Goal: Task Accomplishment & Management: Use online tool/utility

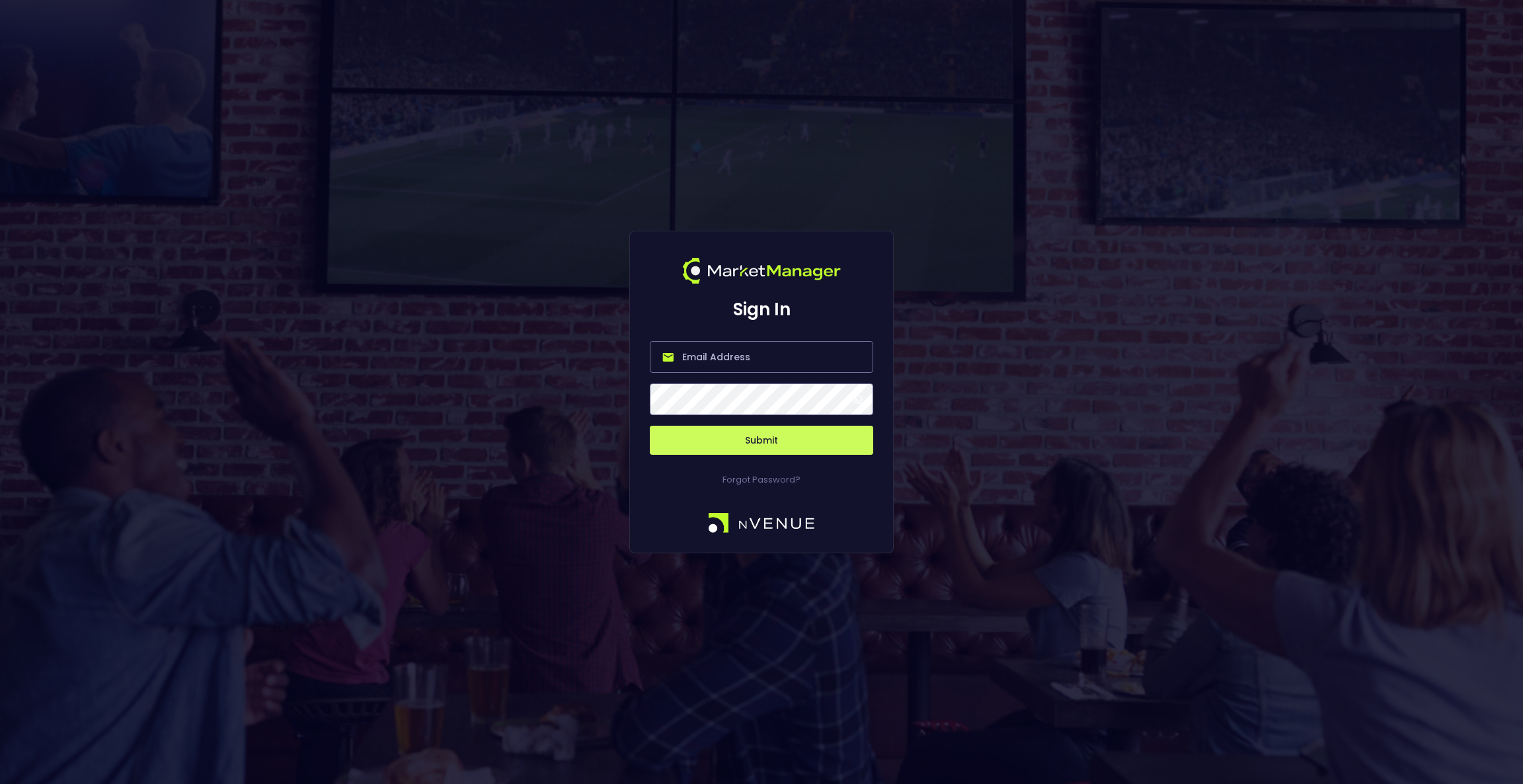
type input "[EMAIL_ADDRESS][DOMAIN_NAME]"
click at [782, 438] on button "Submit" at bounding box center [761, 440] width 224 height 29
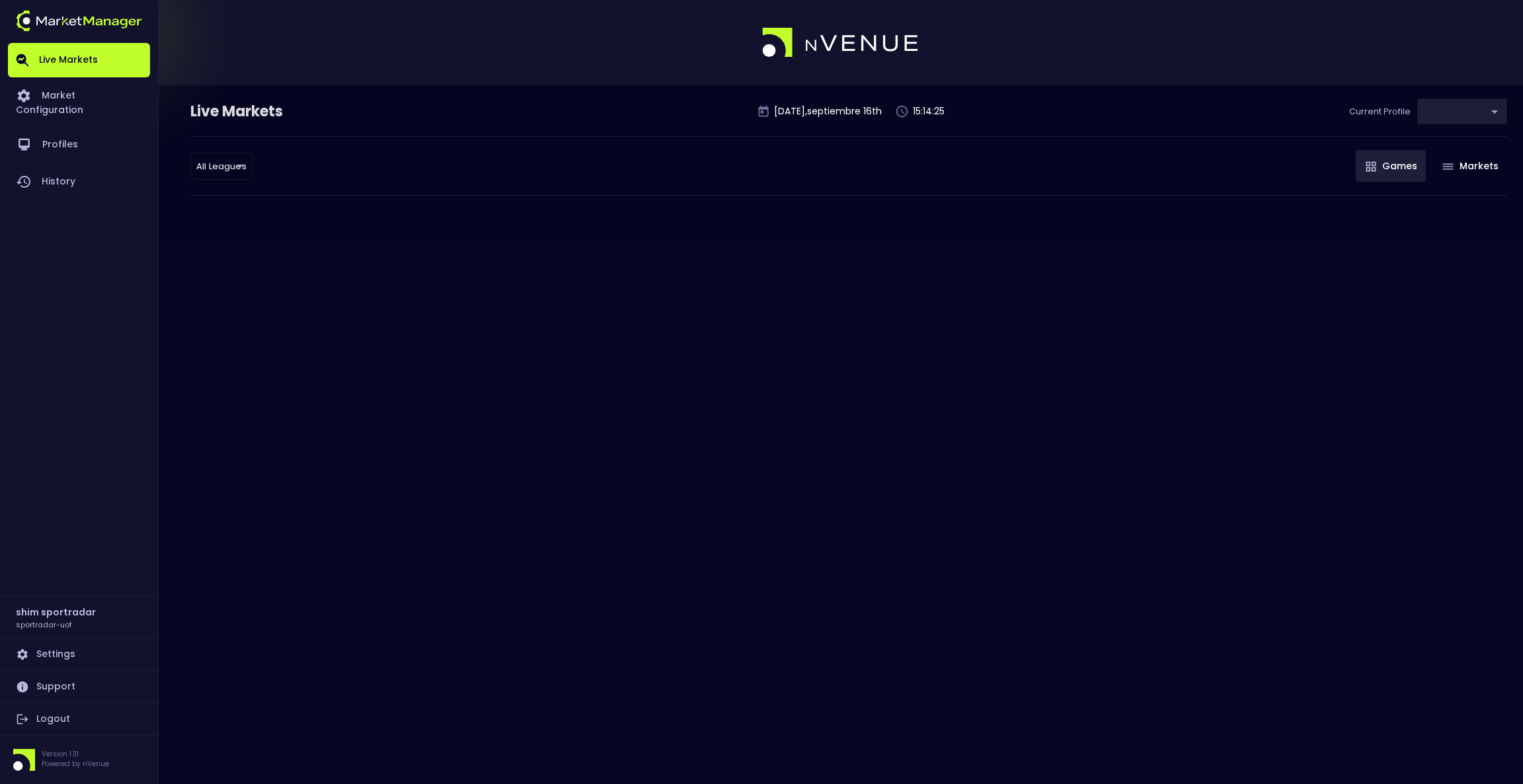
type input "92faa2e0-1ff4-4d95-aa8e-9001997e8080"
click at [42, 130] on link "Profiles" at bounding box center [79, 144] width 142 height 37
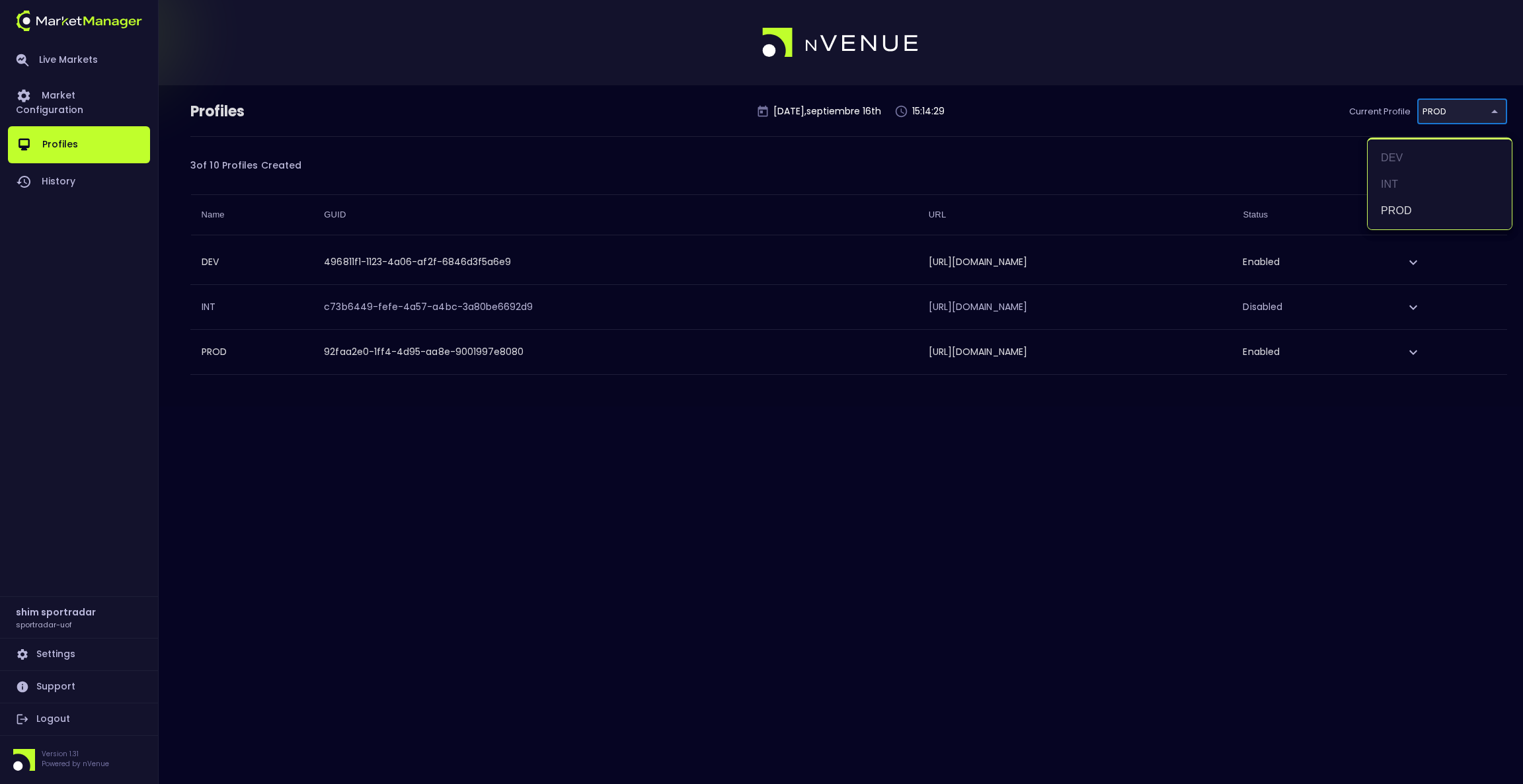
click at [1448, 112] on body "Live Markets Market Configuration Profiles History shim sportradar sportradar-u…" at bounding box center [761, 392] width 1523 height 784
click at [1413, 156] on li "DEV" at bounding box center [1439, 158] width 144 height 27
type input "496811f1-1123-4a06-af2f-6846d3f5a6e9"
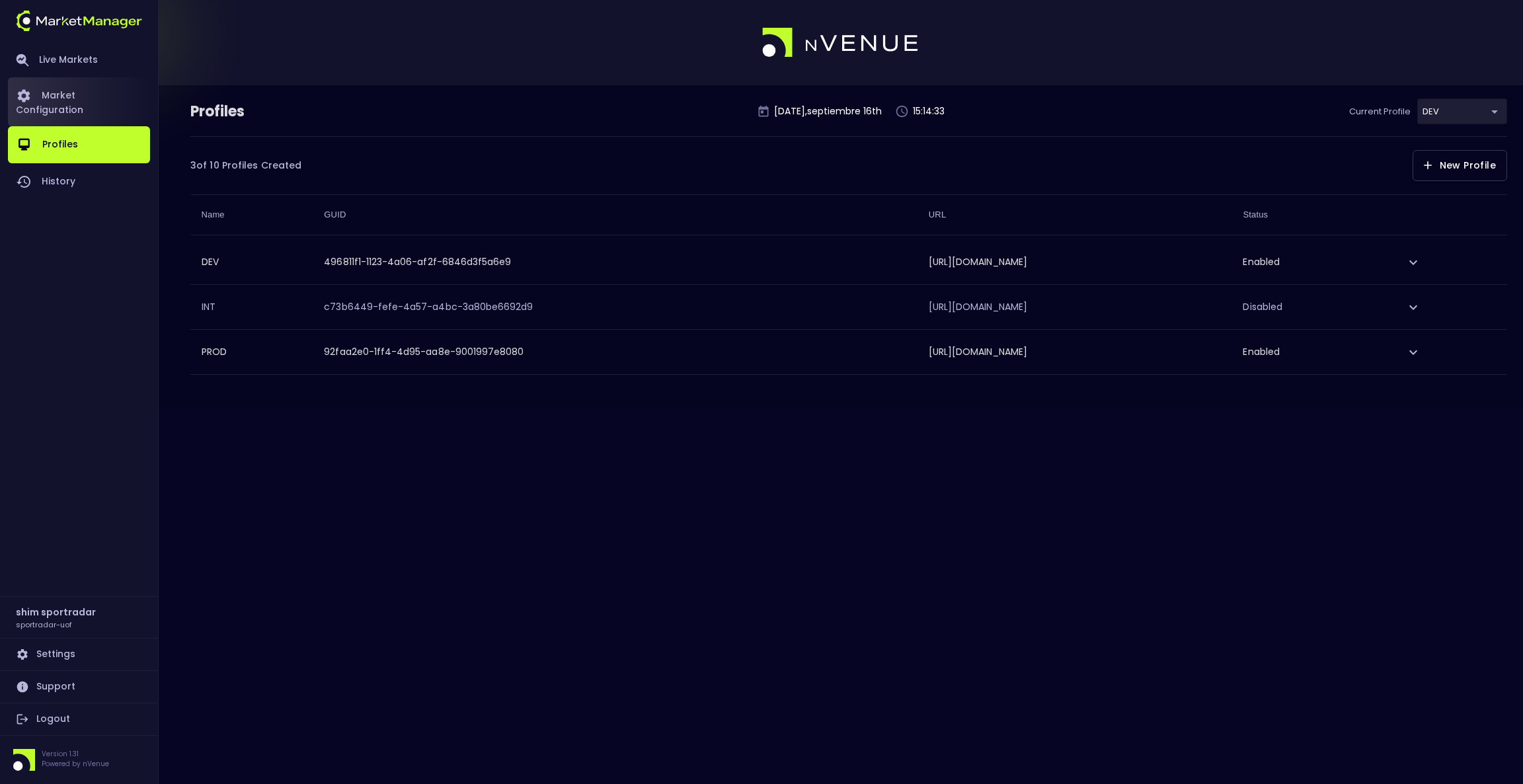
click at [47, 81] on link "Market Configuration" at bounding box center [79, 102] width 142 height 49
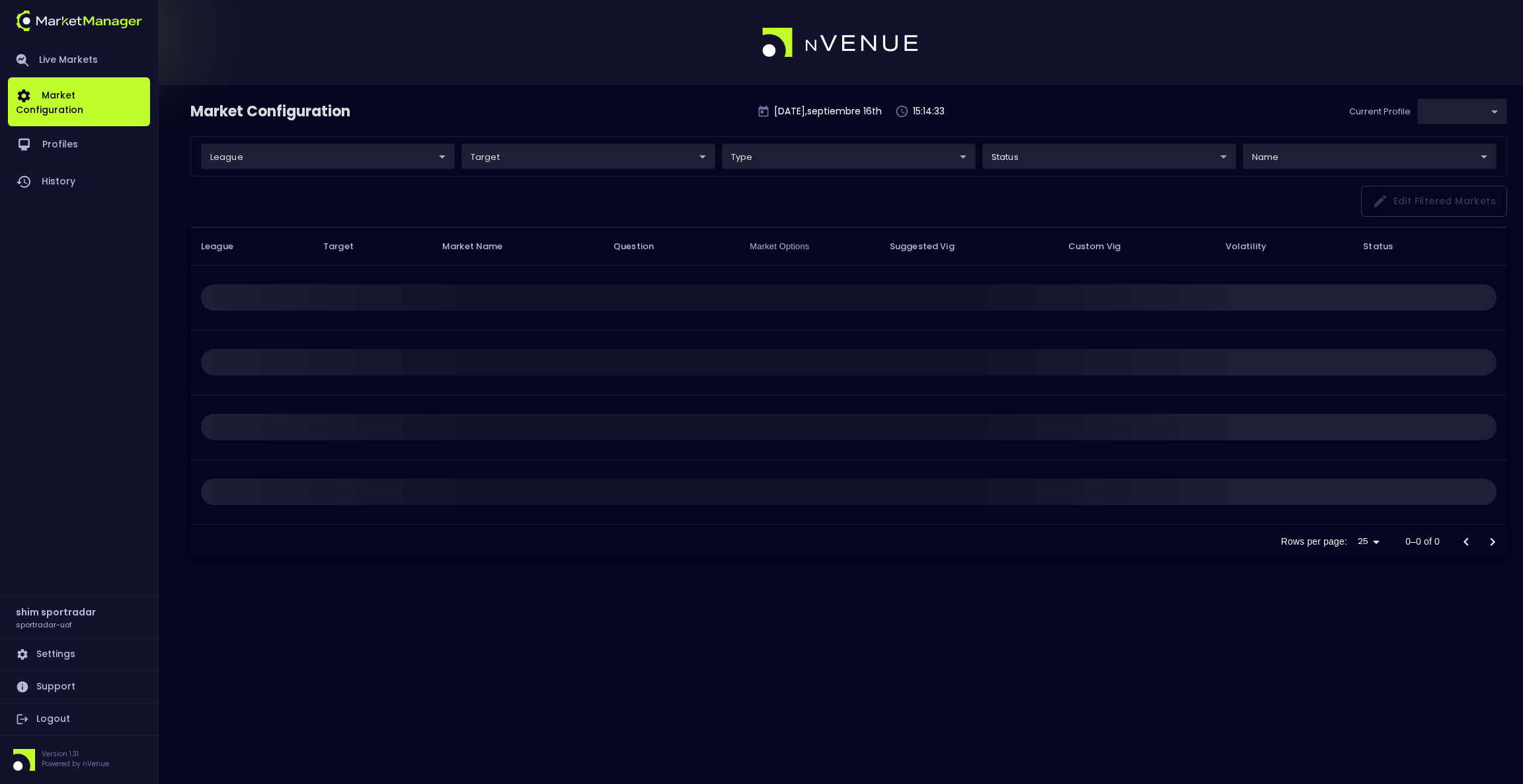
type input "496811f1-1123-4a06-af2f-6846d3f5a6e9"
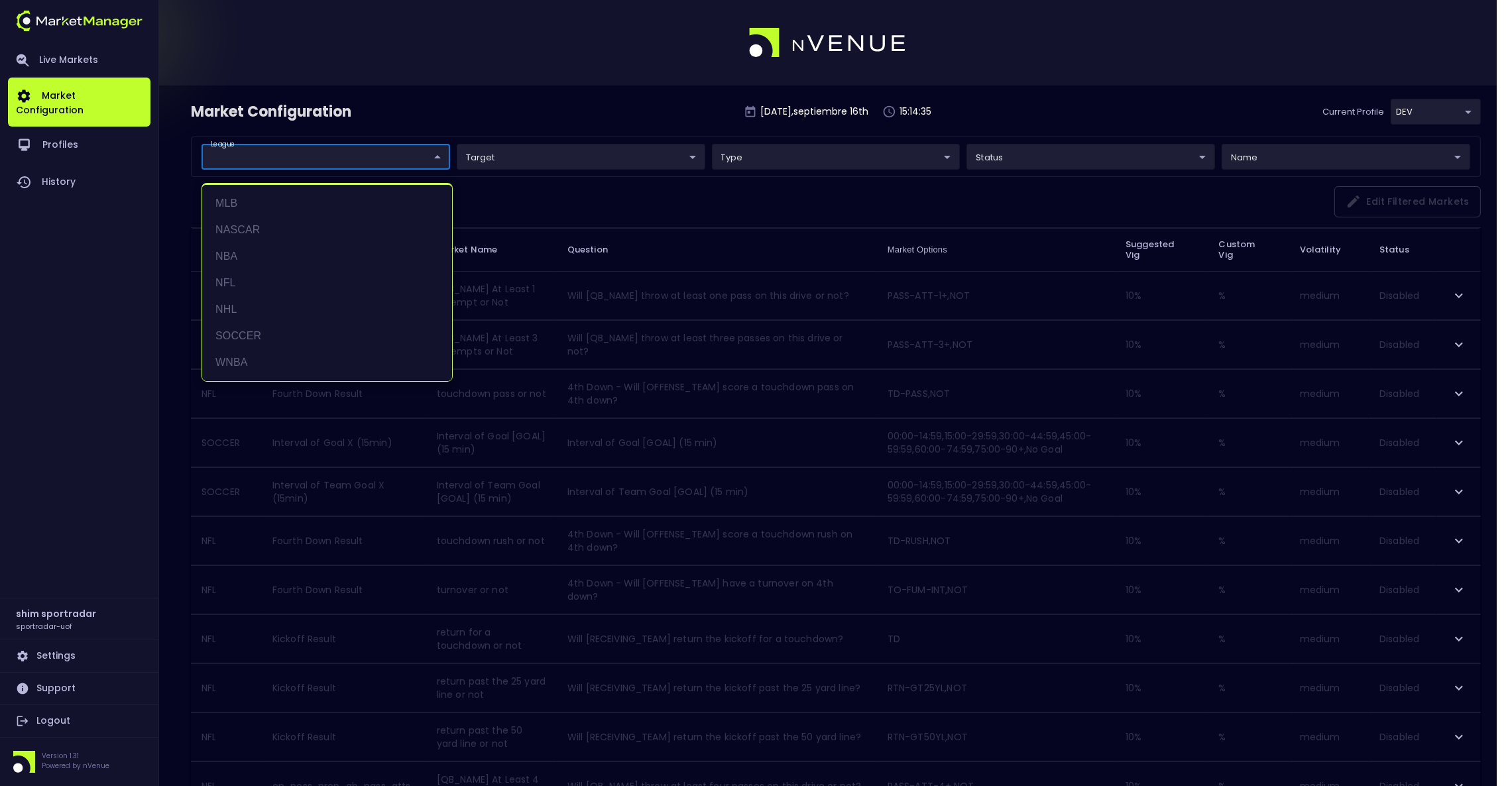
click at [423, 158] on body "Live Markets Market Configuration Profiles History shim sportradar sportradar-u…" at bounding box center [756, 785] width 1512 height 1570
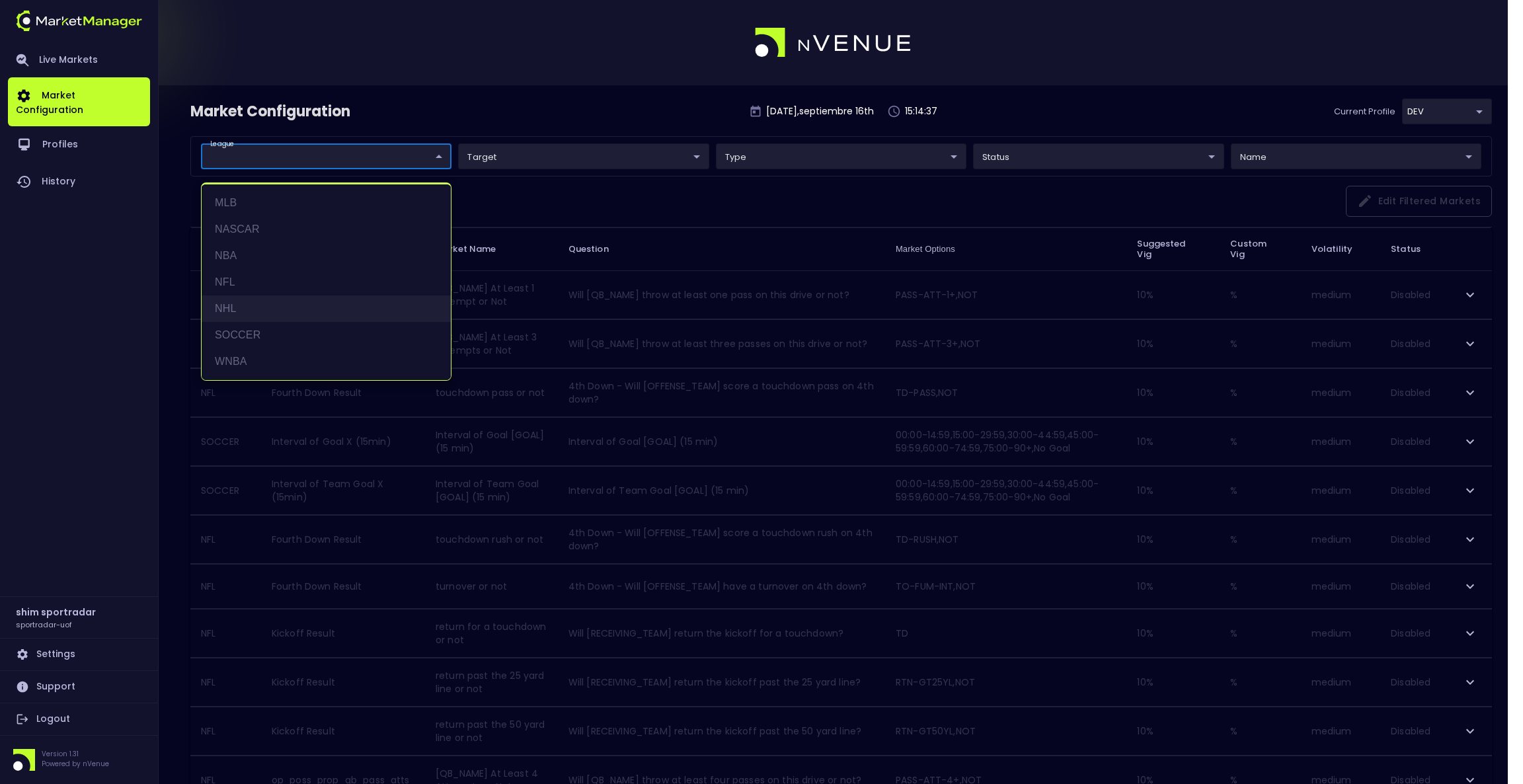
click at [300, 302] on li "NHL" at bounding box center [326, 308] width 249 height 27
type input "NHL"
click at [546, 107] on div at bounding box center [761, 392] width 1523 height 784
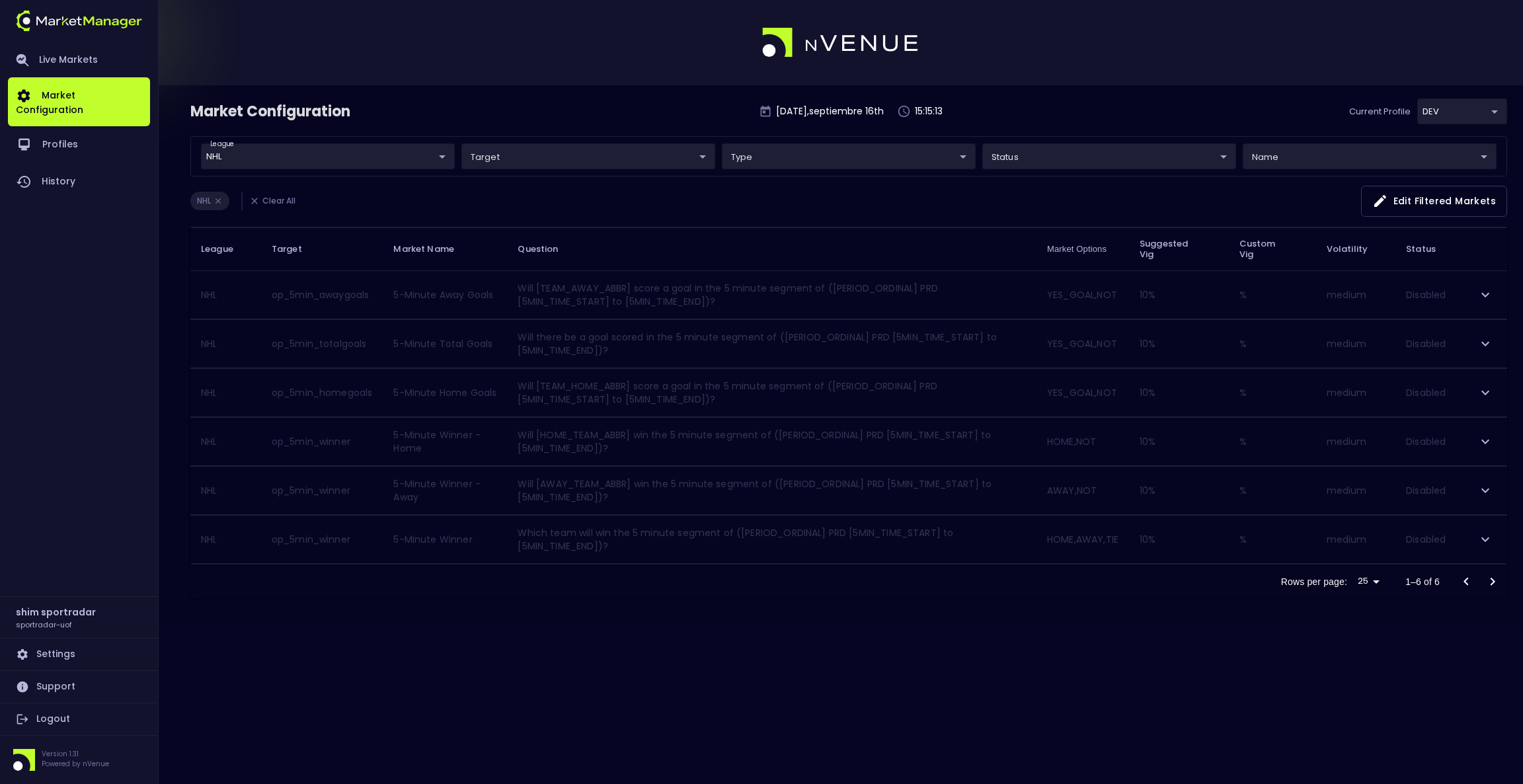
click at [667, 163] on body "Live Markets Market Configuration Profiles History shim sportradar sportradar-u…" at bounding box center [761, 392] width 1523 height 784
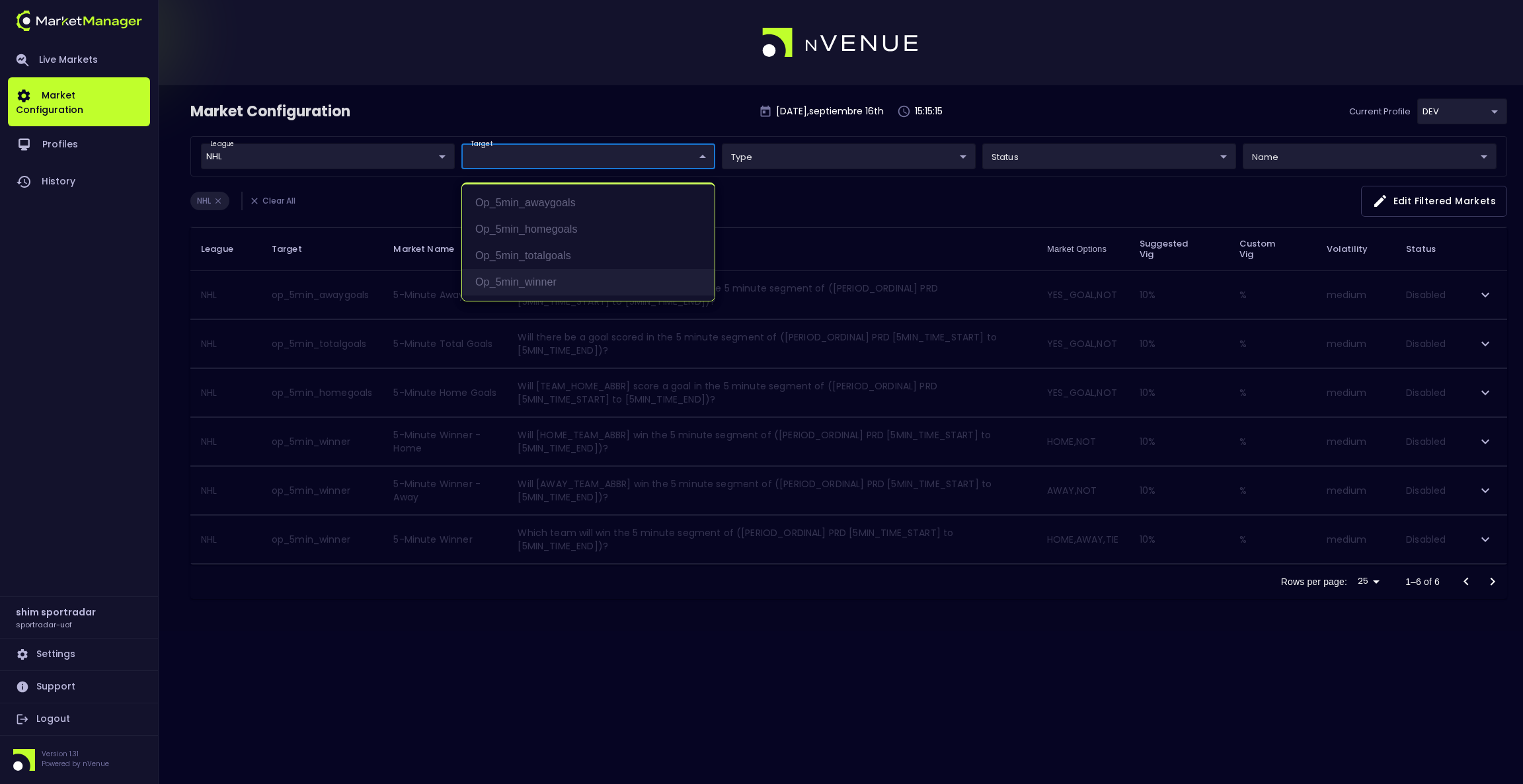
click at [558, 273] on li "op_5min_winner" at bounding box center [588, 282] width 253 height 27
type input "op_5min_winner"
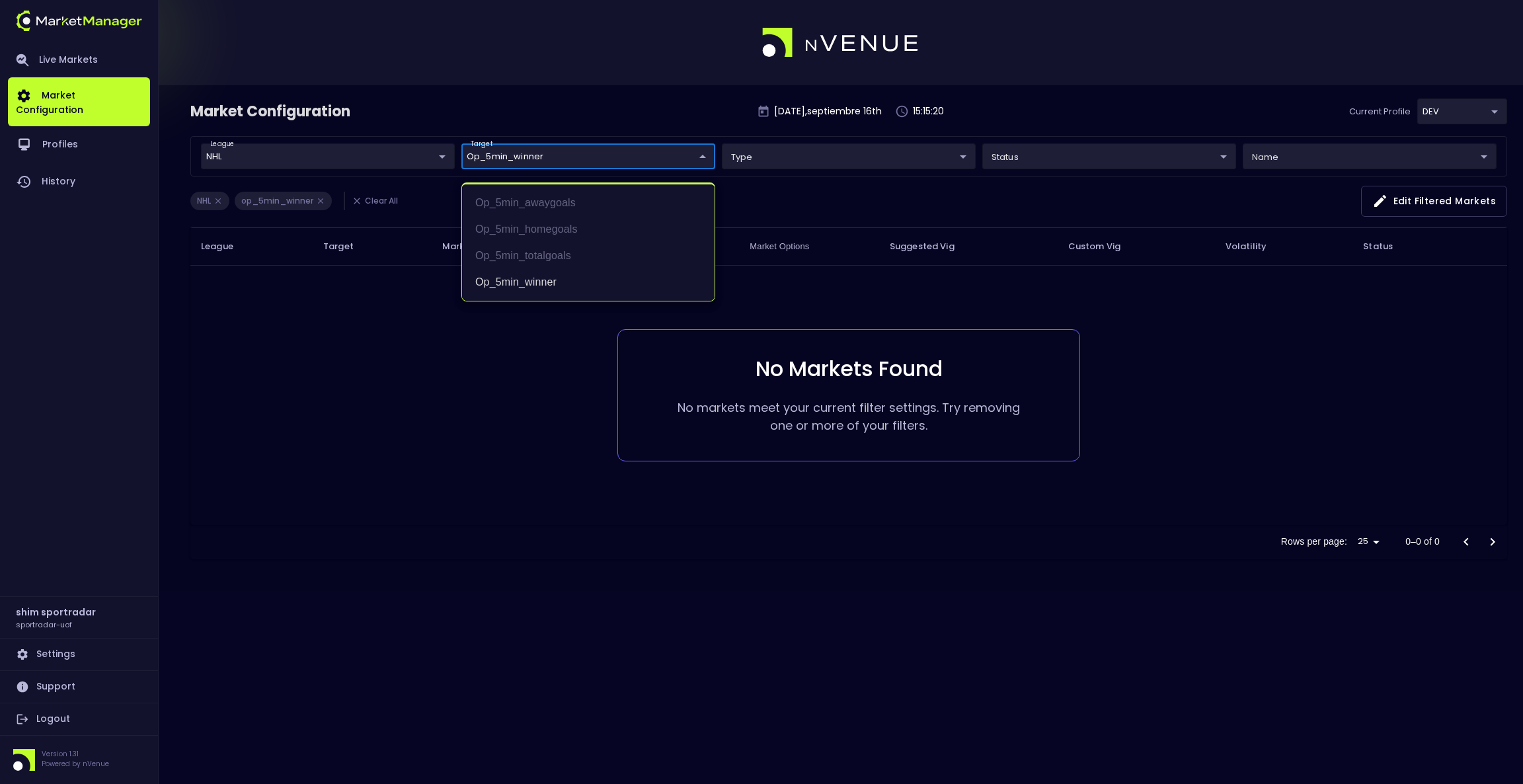
click at [823, 597] on div at bounding box center [761, 392] width 1523 height 784
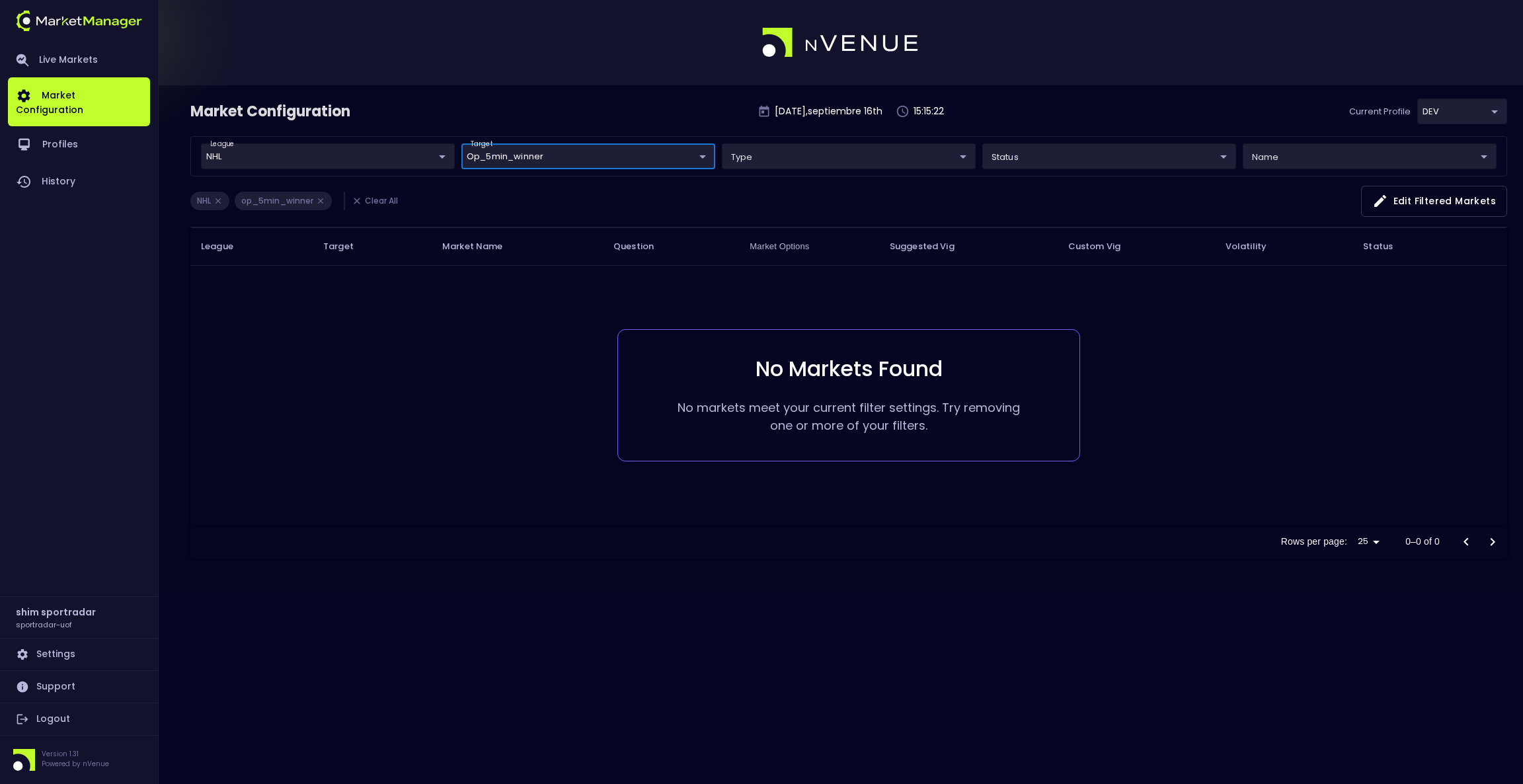
click at [1008, 160] on body "Live Markets Market Configuration Profiles History shim sportradar sportradar-u…" at bounding box center [761, 392] width 1523 height 784
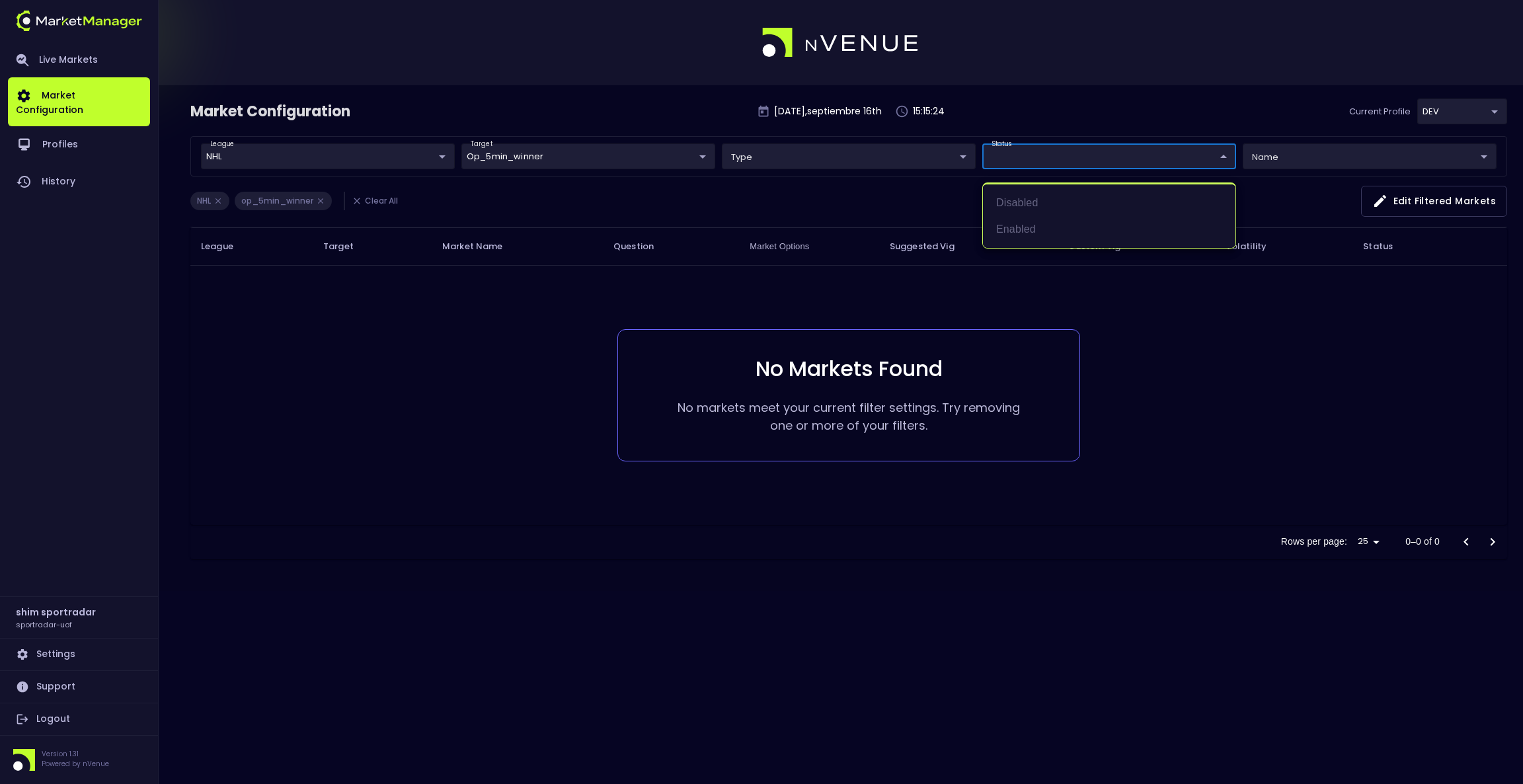
click at [1008, 160] on div at bounding box center [761, 392] width 1523 height 784
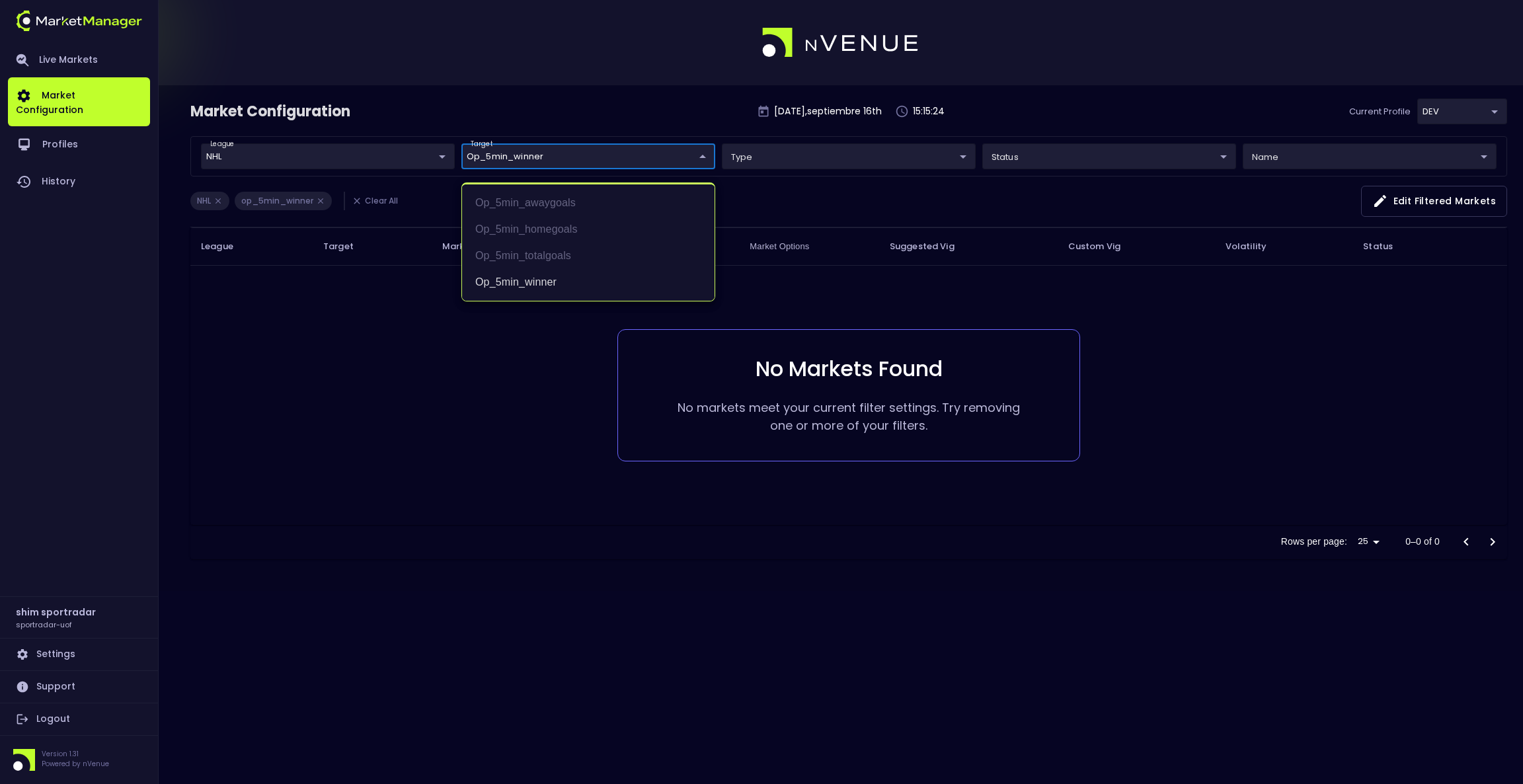
click at [693, 169] on body "Live Markets Market Configuration Profiles History shim sportradar sportradar-u…" at bounding box center [761, 392] width 1523 height 784
click at [537, 276] on li "op_5min_winner" at bounding box center [588, 282] width 253 height 27
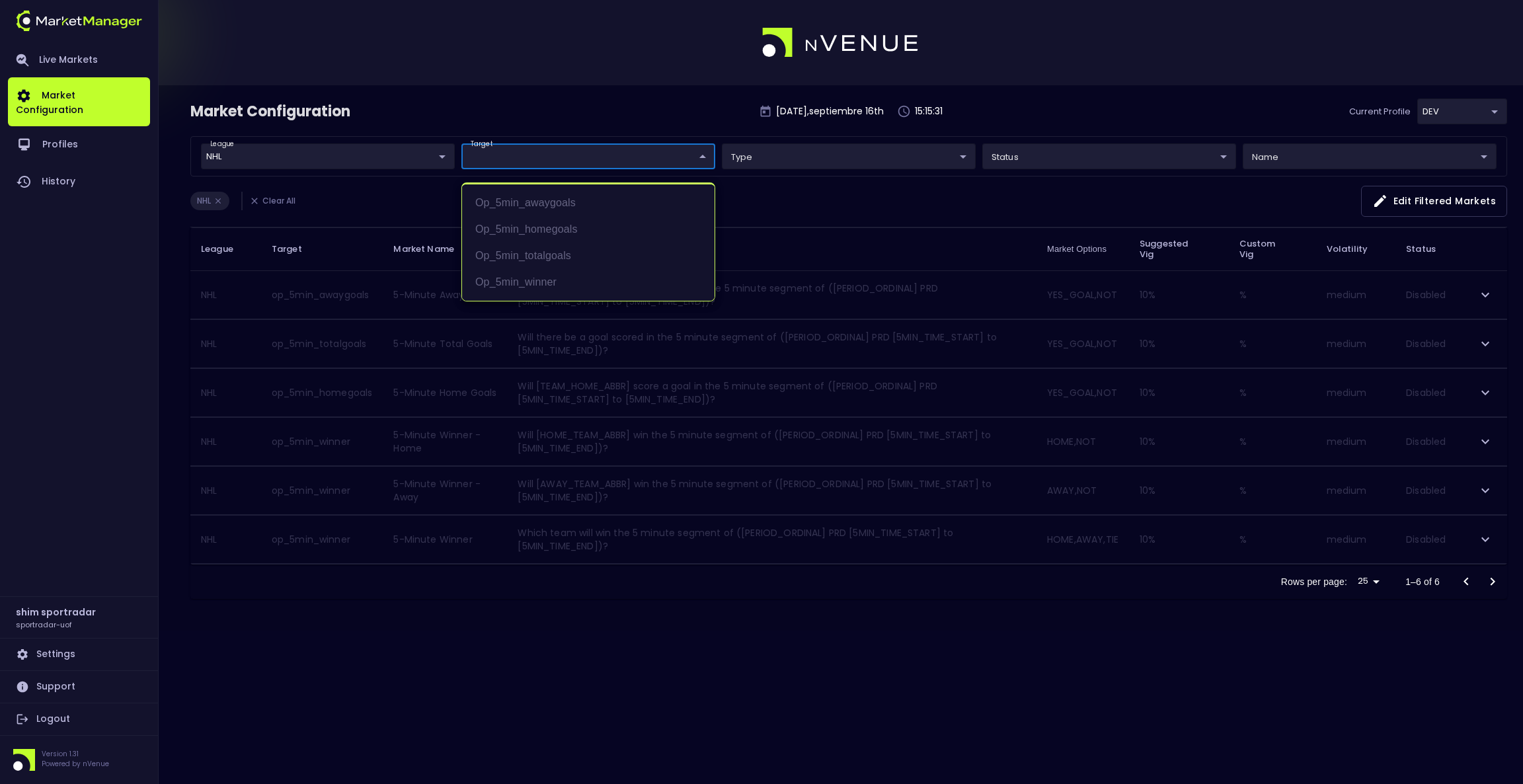
click at [1476, 538] on div at bounding box center [761, 392] width 1523 height 784
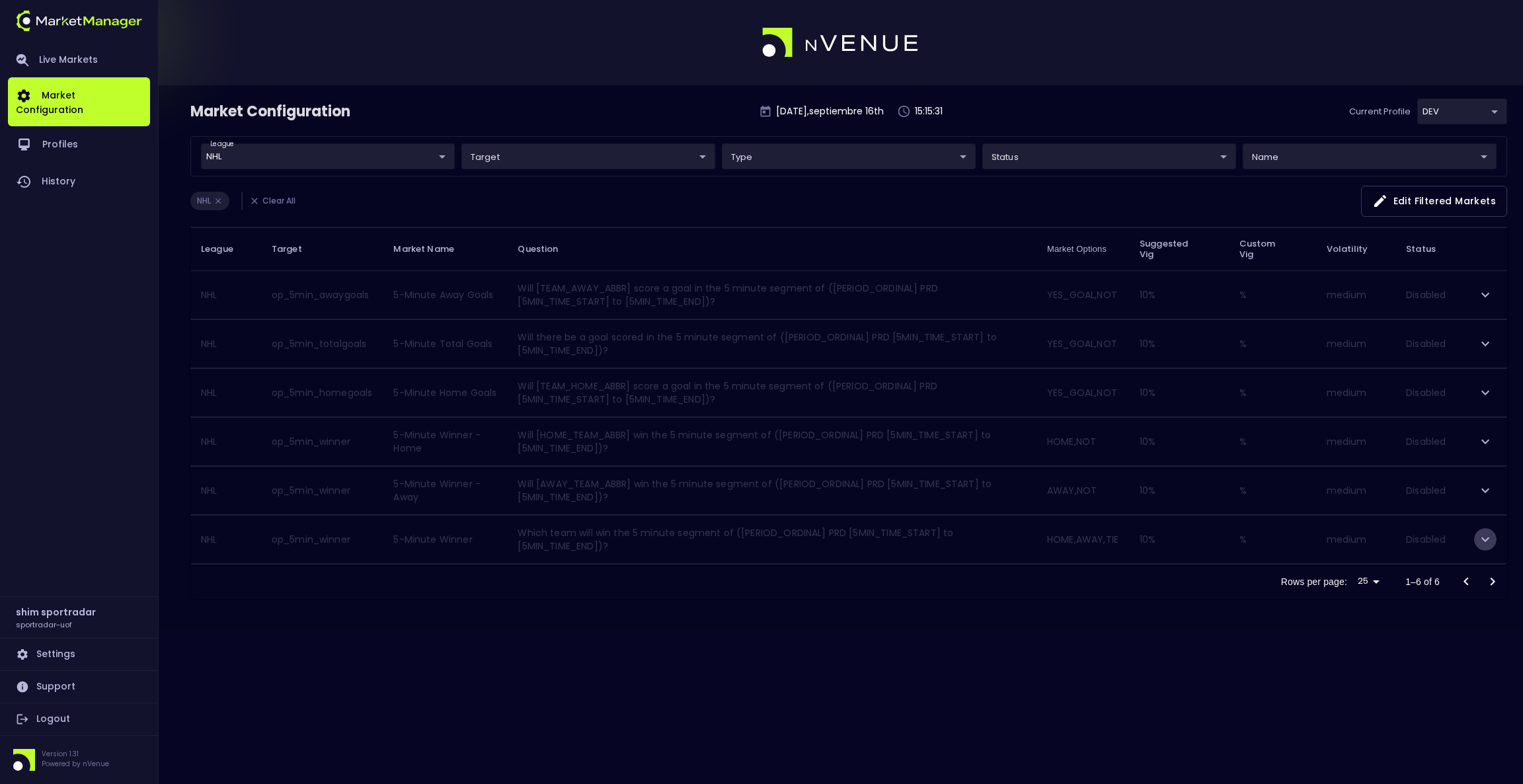
click at [1488, 537] on icon "expand row" at bounding box center [1485, 539] width 16 height 16
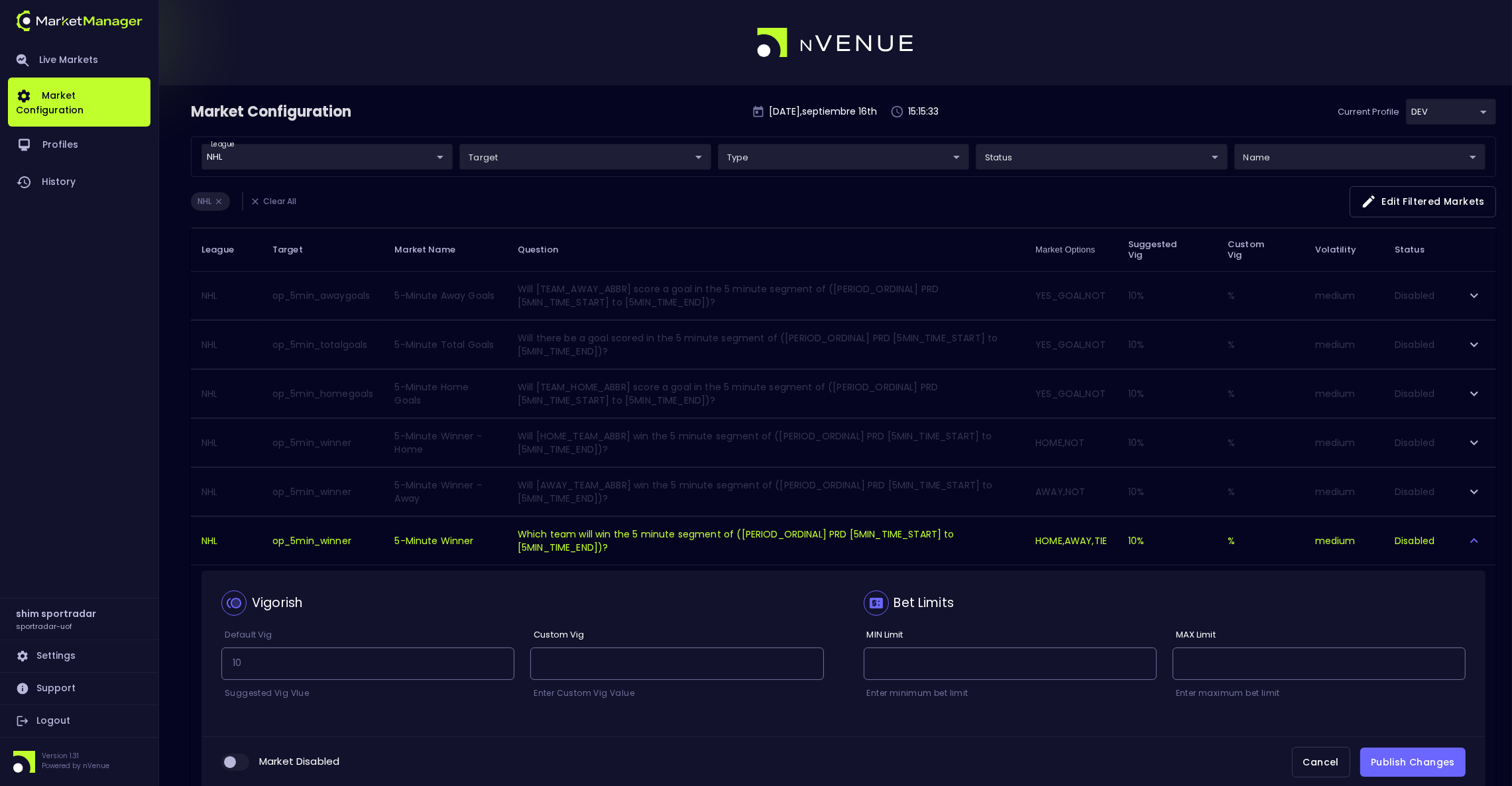
scroll to position [77, 0]
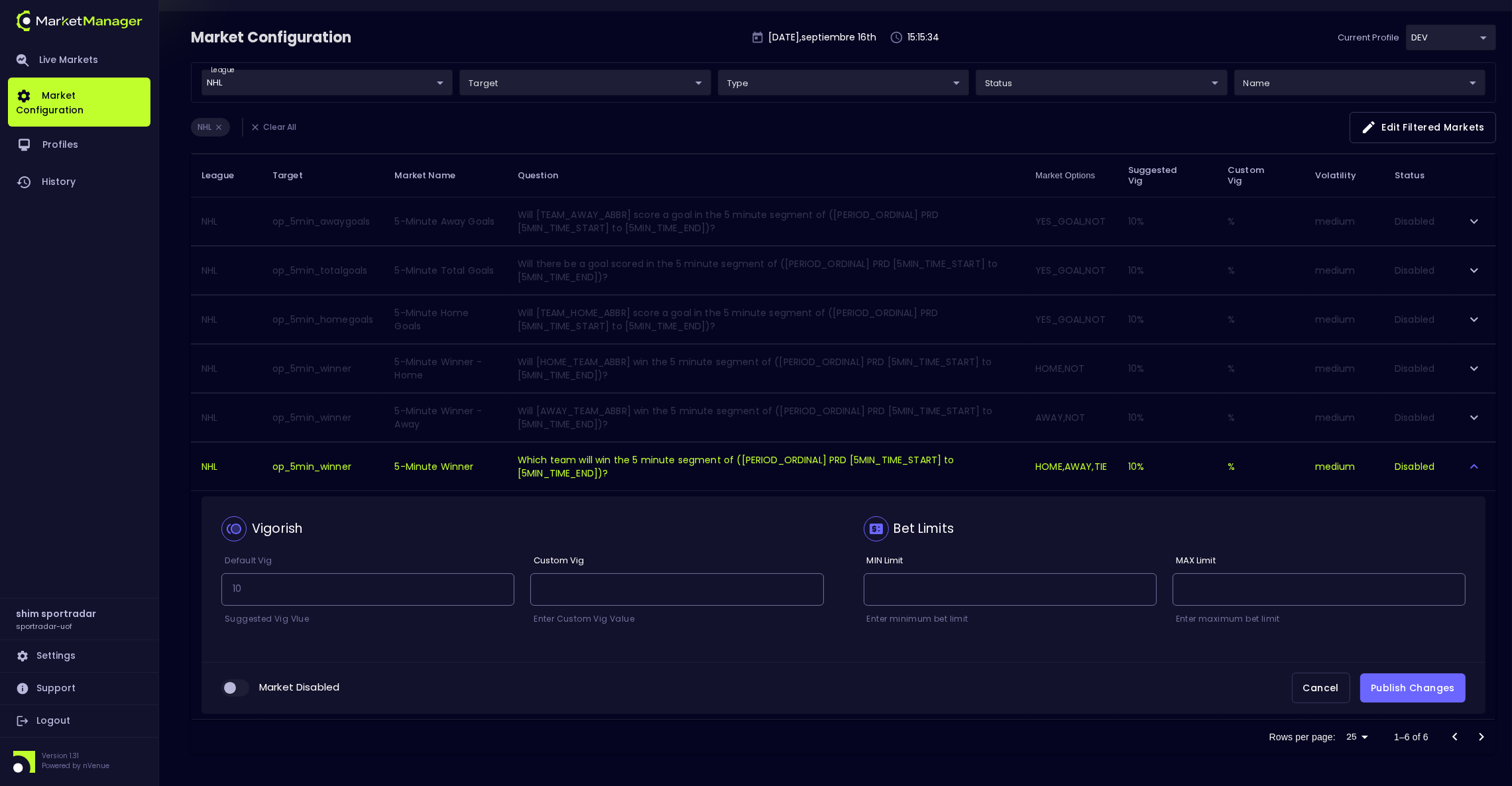
click at [230, 683] on input "collapsible table" at bounding box center [230, 688] width 36 height 12
checkbox input "true"
click at [1409, 687] on button "Publish Changes" at bounding box center [1413, 688] width 106 height 30
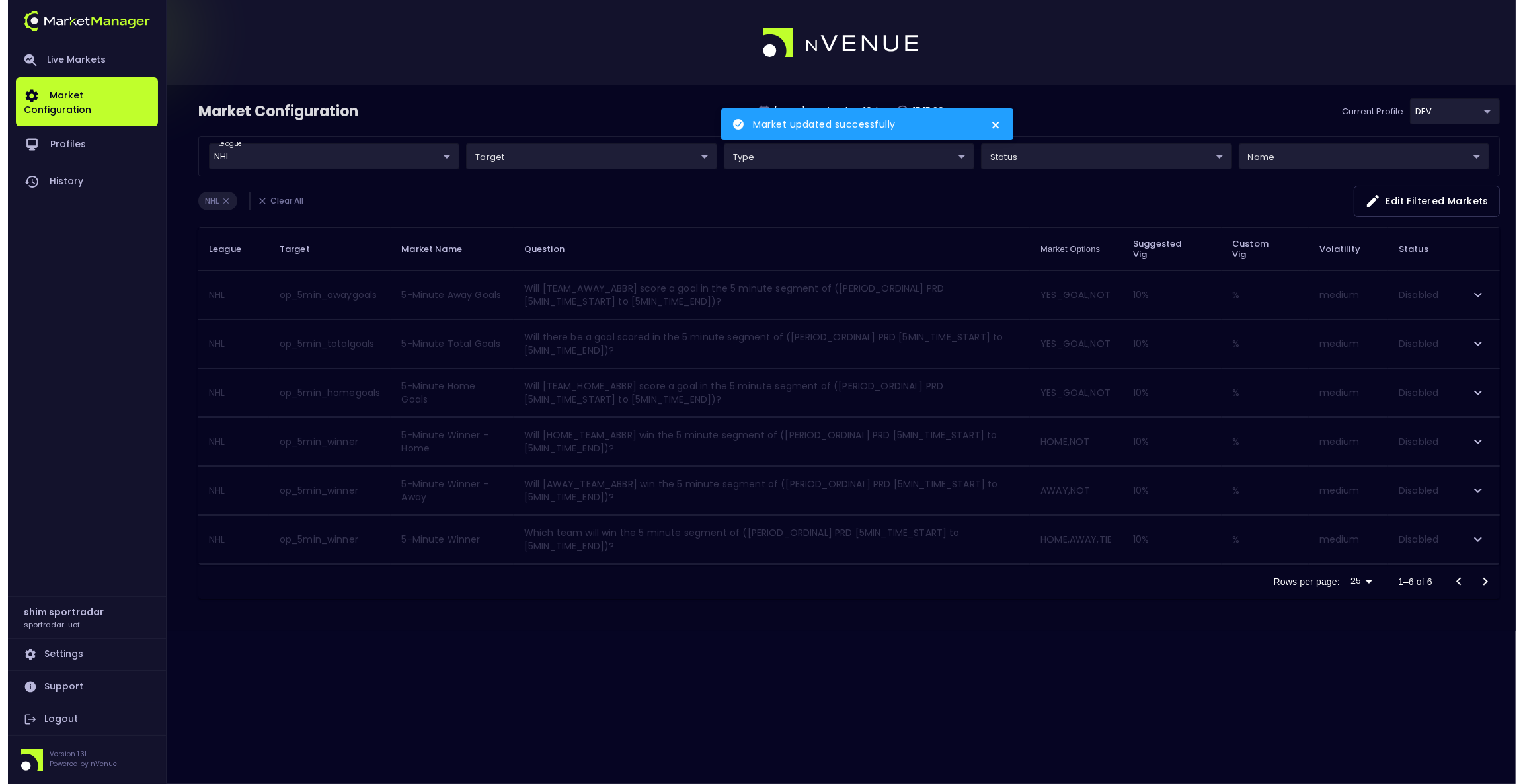
scroll to position [0, 0]
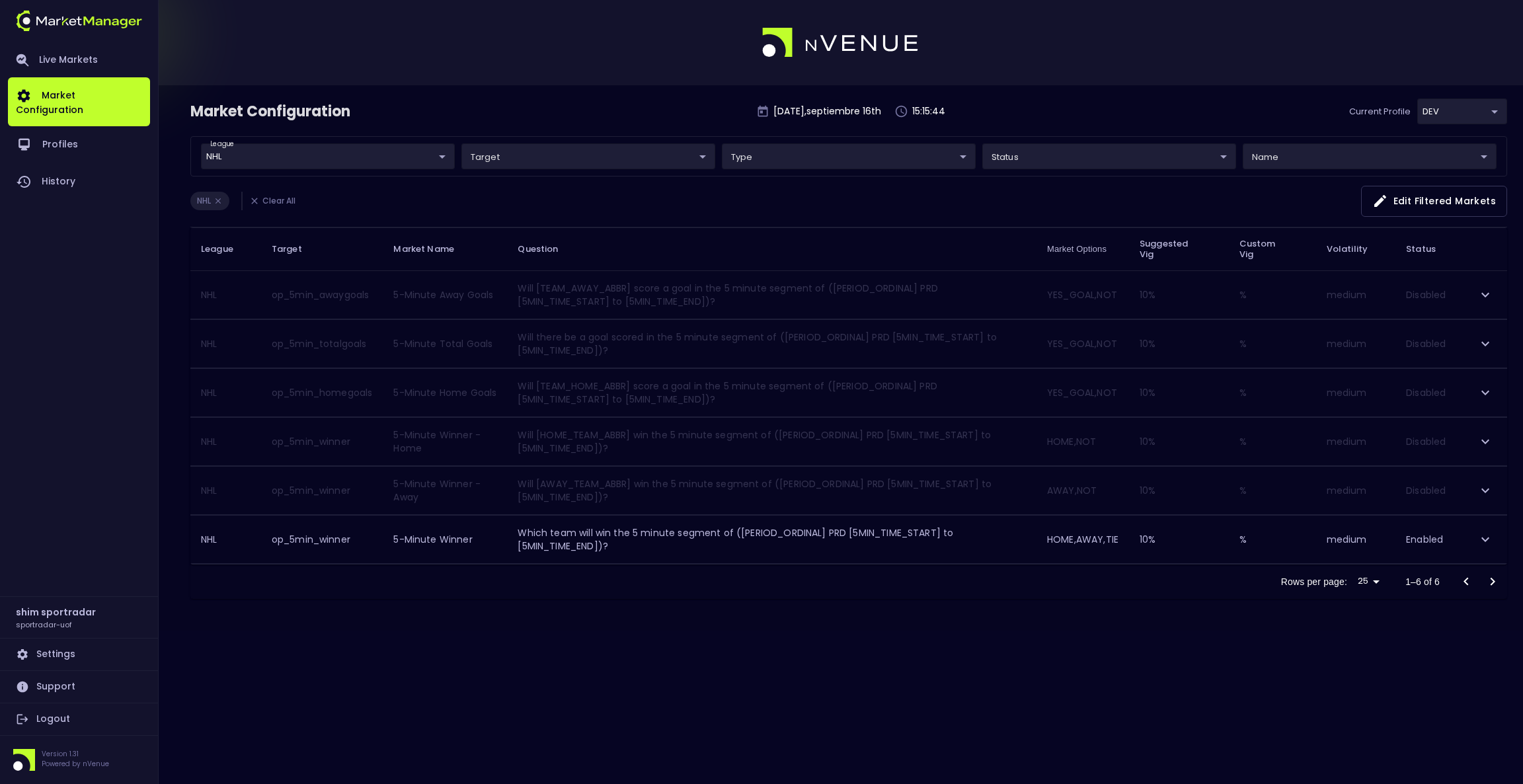
click at [339, 343] on td "op_5min_totalgoals" at bounding box center [322, 343] width 122 height 48
click at [1485, 344] on icon "expand row" at bounding box center [1485, 344] width 16 height 16
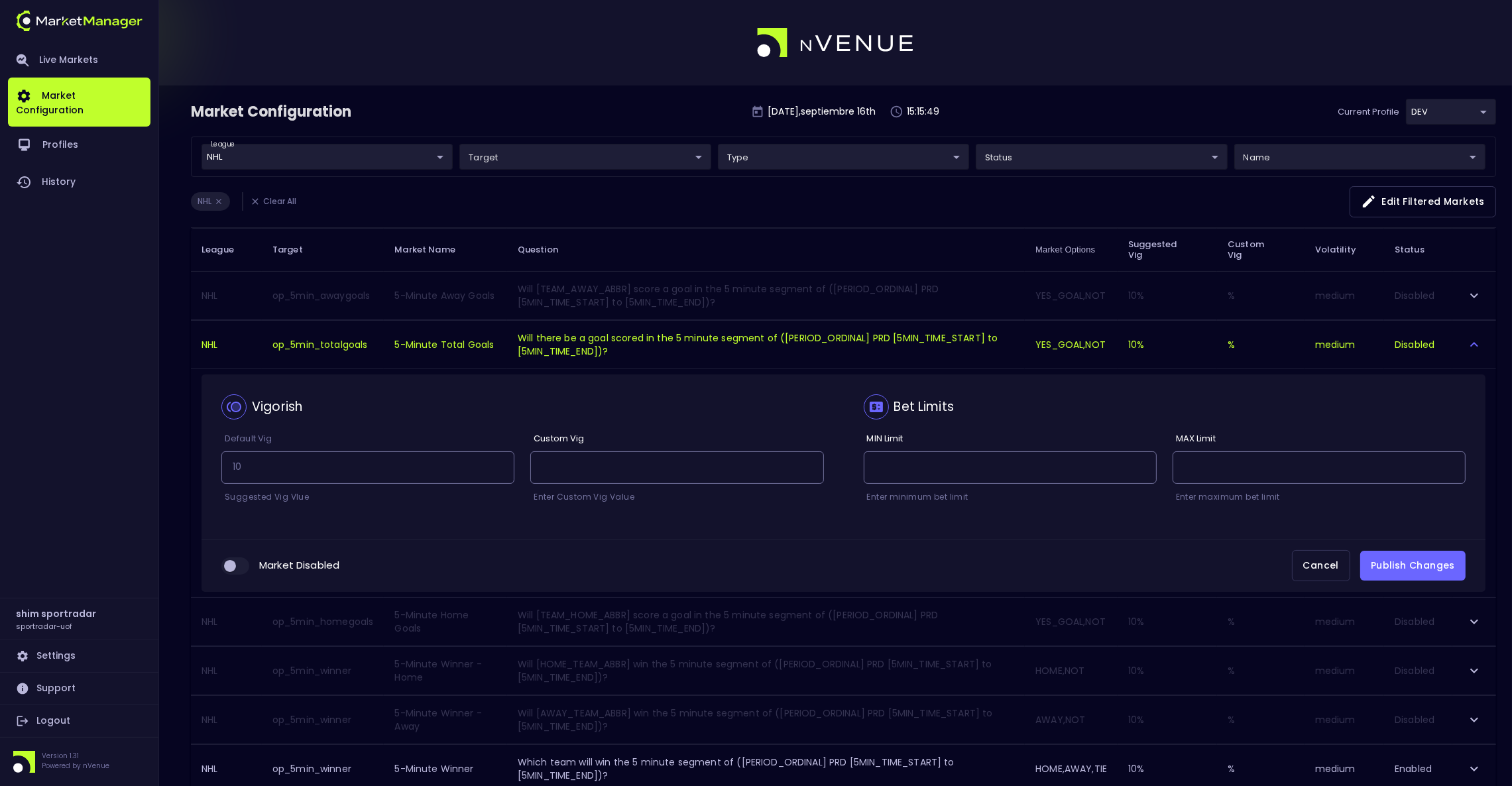
click at [233, 564] on input "collapsible table" at bounding box center [230, 566] width 36 height 12
checkbox input "true"
click at [1412, 570] on button "Publish Changes" at bounding box center [1413, 566] width 106 height 30
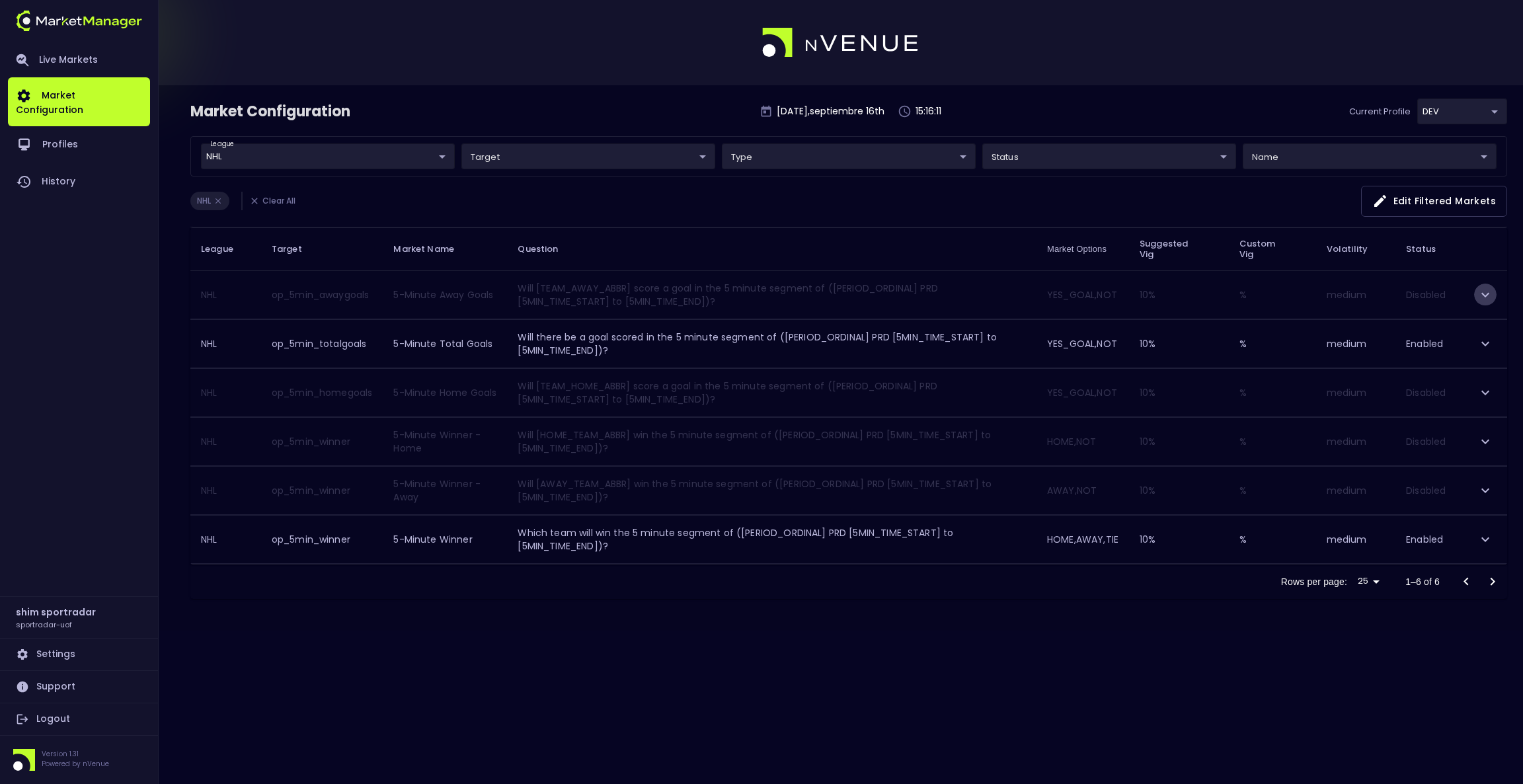
click at [1477, 289] on icon "expand row" at bounding box center [1485, 295] width 16 height 16
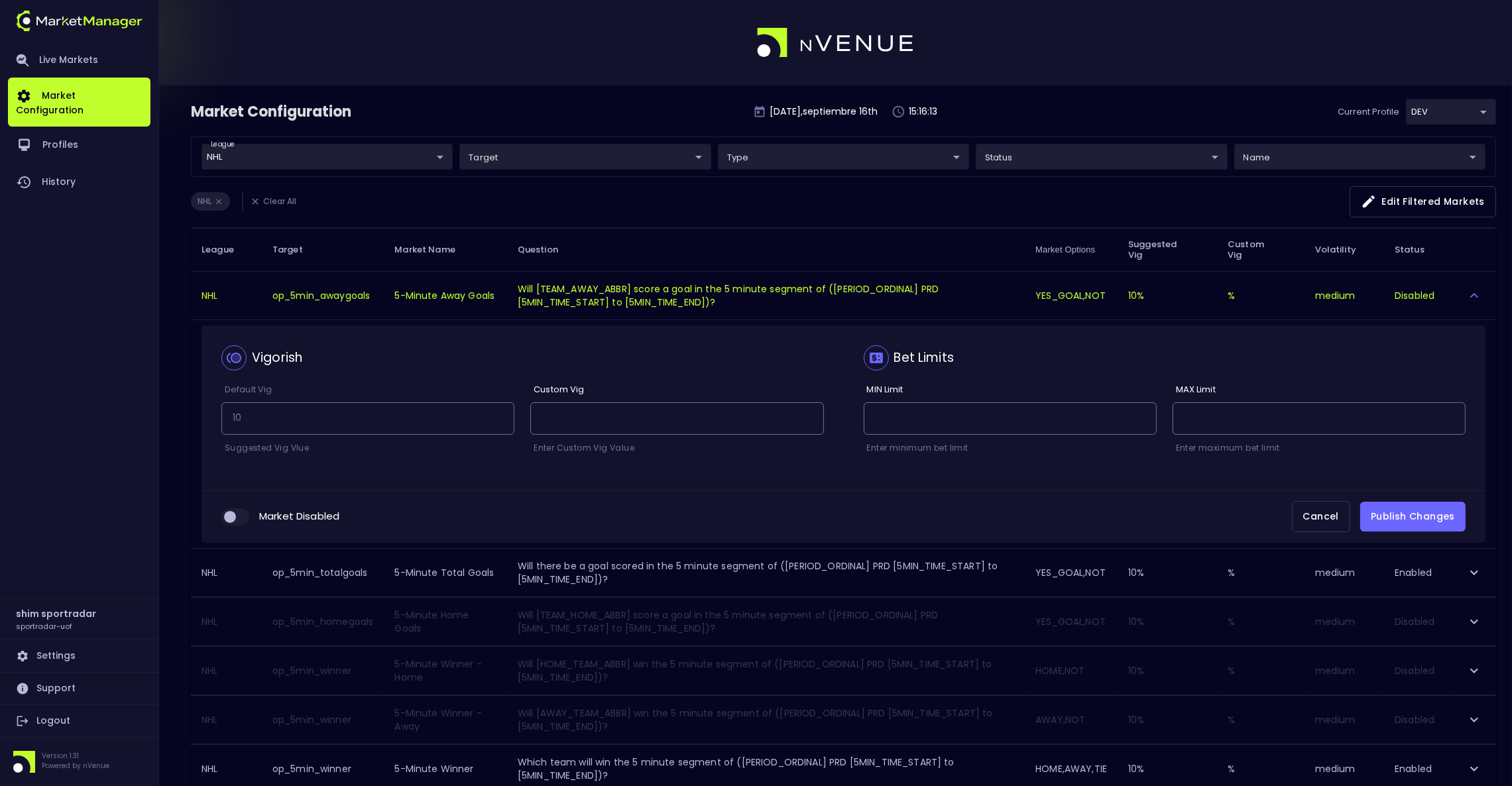
click at [234, 516] on input "collapsible table" at bounding box center [230, 517] width 36 height 12
checkbox input "true"
click at [1402, 503] on button "Publish Changes" at bounding box center [1413, 516] width 106 height 30
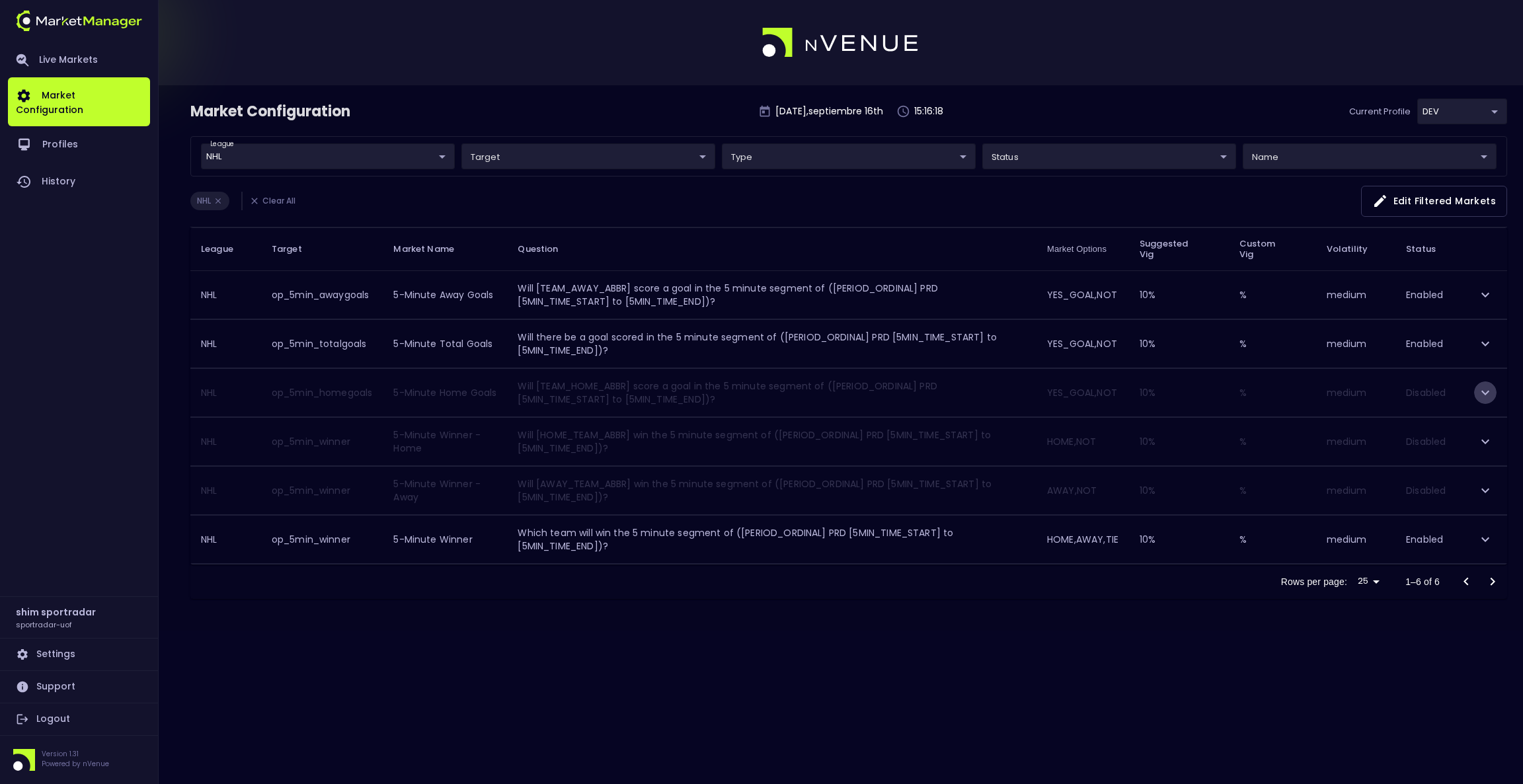
click at [1481, 392] on icon "expand row" at bounding box center [1485, 392] width 8 height 5
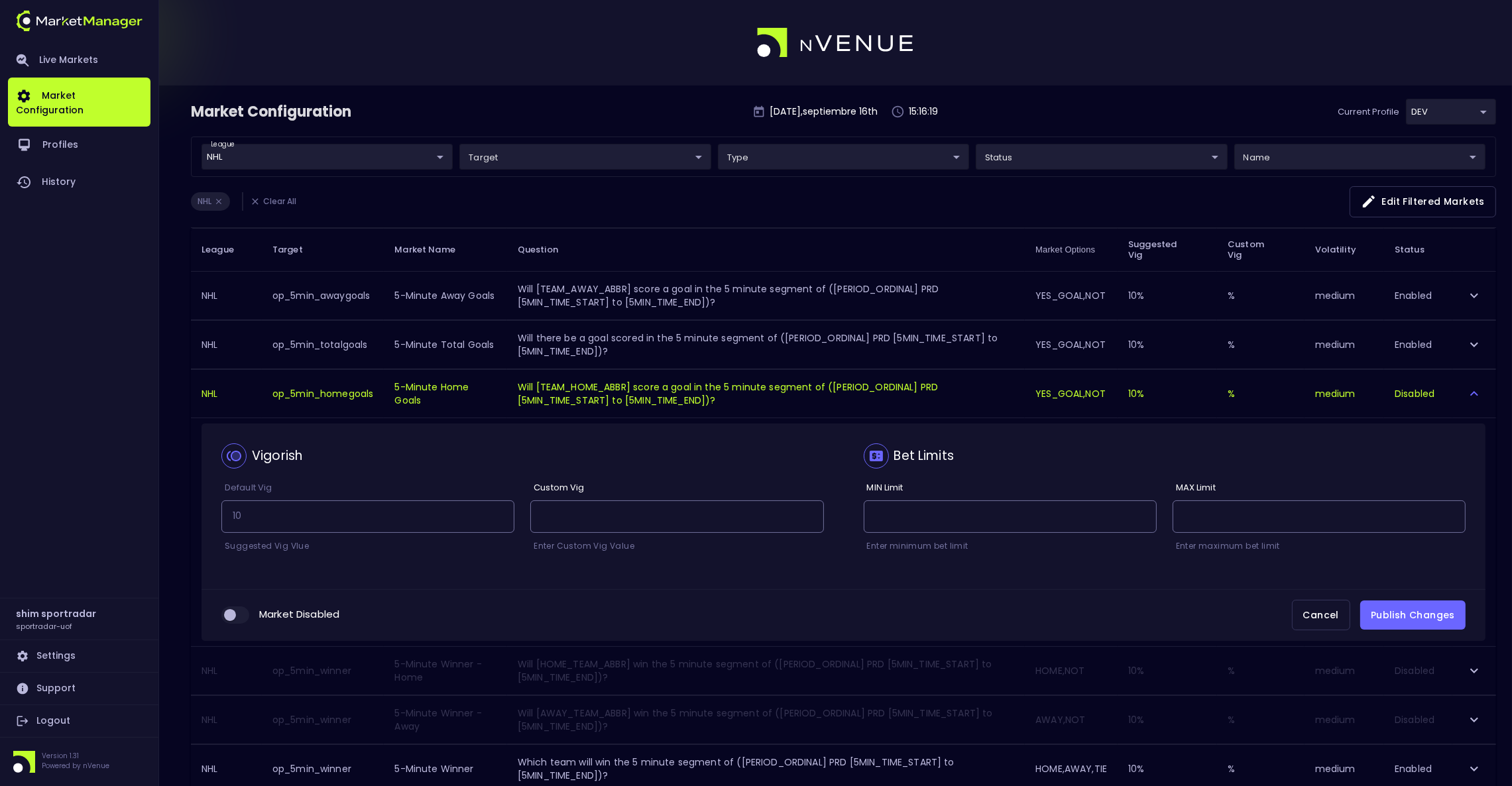
drag, startPoint x: 231, startPoint y: 615, endPoint x: 244, endPoint y: 614, distance: 13.0
click at [232, 615] on input "collapsible table" at bounding box center [230, 615] width 36 height 12
checkbox input "true"
click at [1394, 612] on button "Publish Changes" at bounding box center [1413, 615] width 106 height 30
